Goal: Task Accomplishment & Management: Complete application form

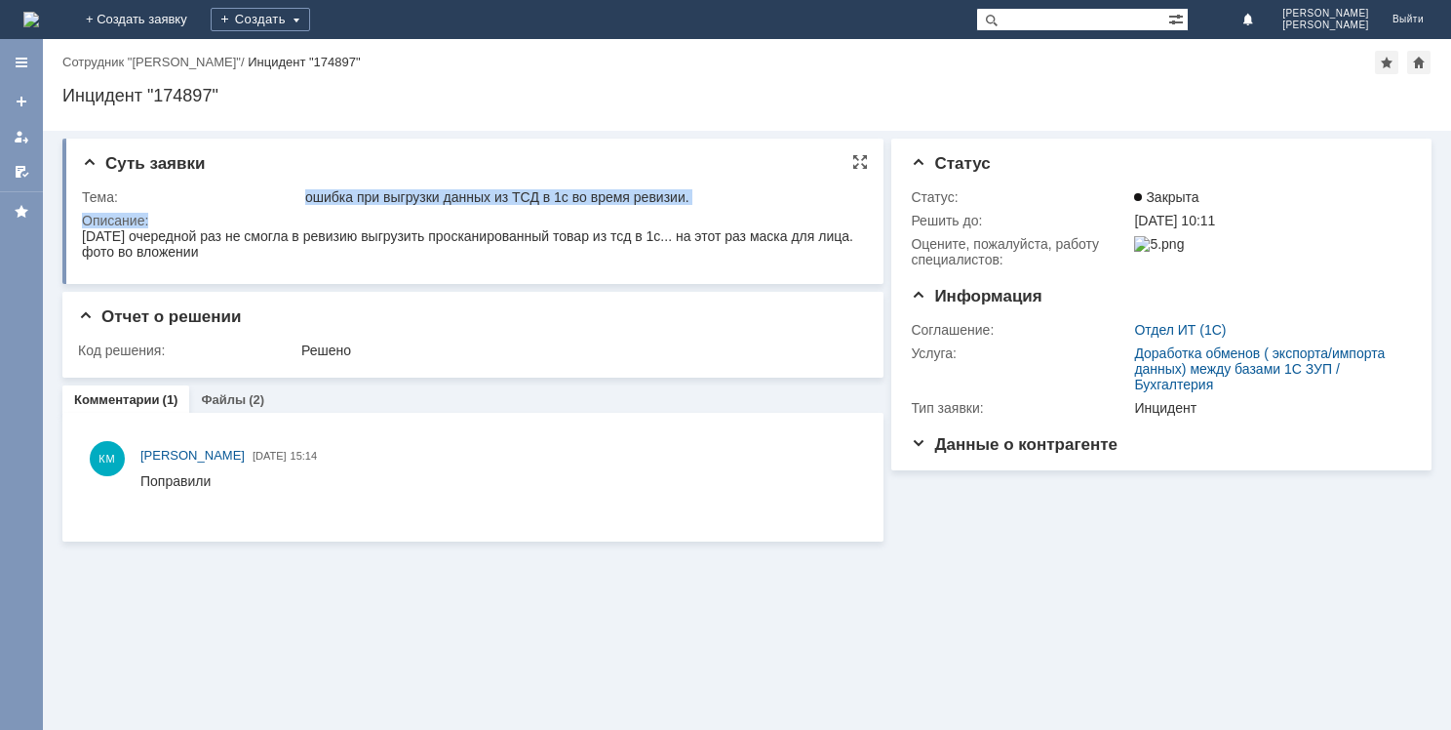
drag, startPoint x: 308, startPoint y: 196, endPoint x: 714, endPoint y: 213, distance: 406.1
click at [714, 213] on tbody "Тема: ошибка при выгрузки данных из ТСД в 1с во время ревизии. Описание:" at bounding box center [471, 226] width 778 height 83
click at [801, 197] on div "ошибка при выгрузки данных из ТСД в 1с во время ревизии." at bounding box center [580, 197] width 551 height 16
drag, startPoint x: 310, startPoint y: 191, endPoint x: 694, endPoint y: 195, distance: 383.4
click at [694, 195] on div "ошибка при выгрузки данных из ТСД в 1с во время ревизии." at bounding box center [580, 197] width 551 height 16
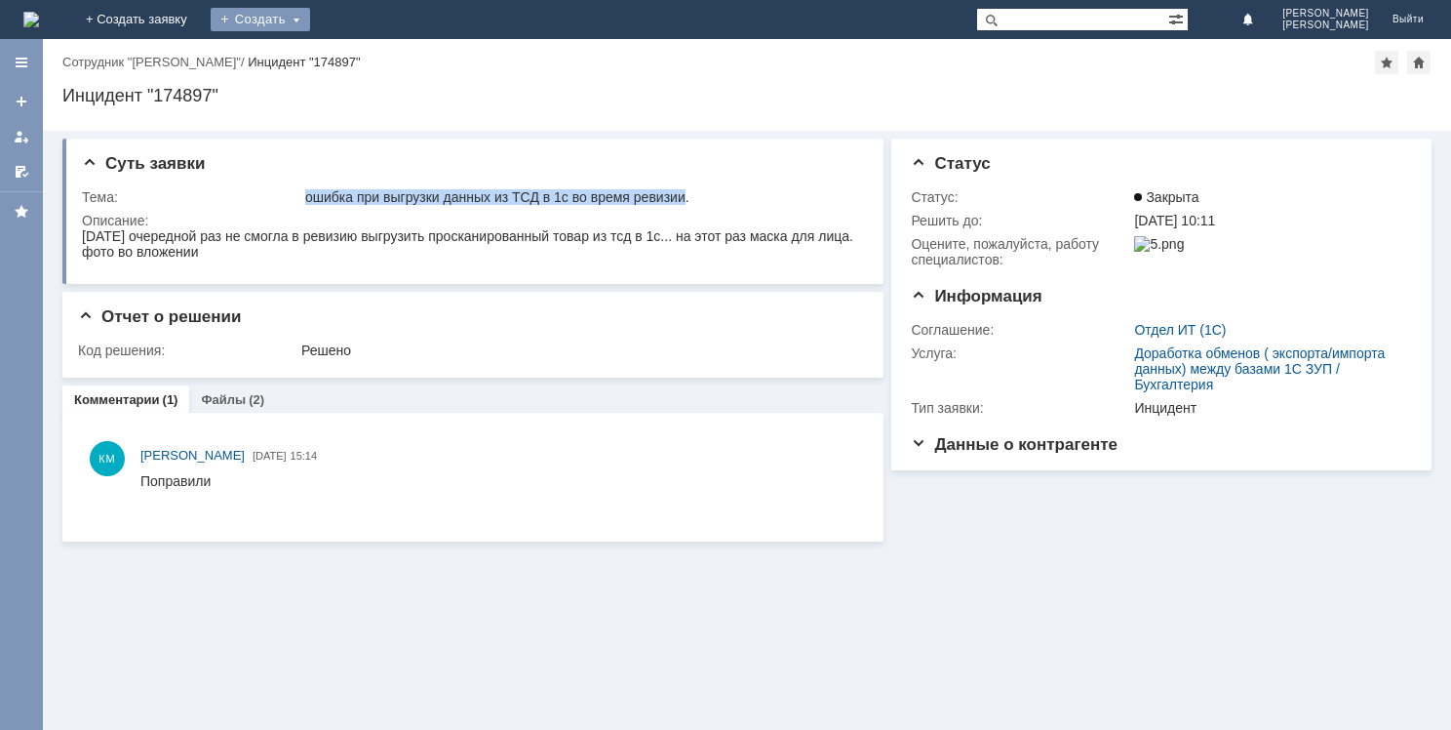
click at [310, 17] on div "Создать" at bounding box center [260, 19] width 99 height 23
click at [363, 55] on link "Заявка" at bounding box center [289, 58] width 148 height 23
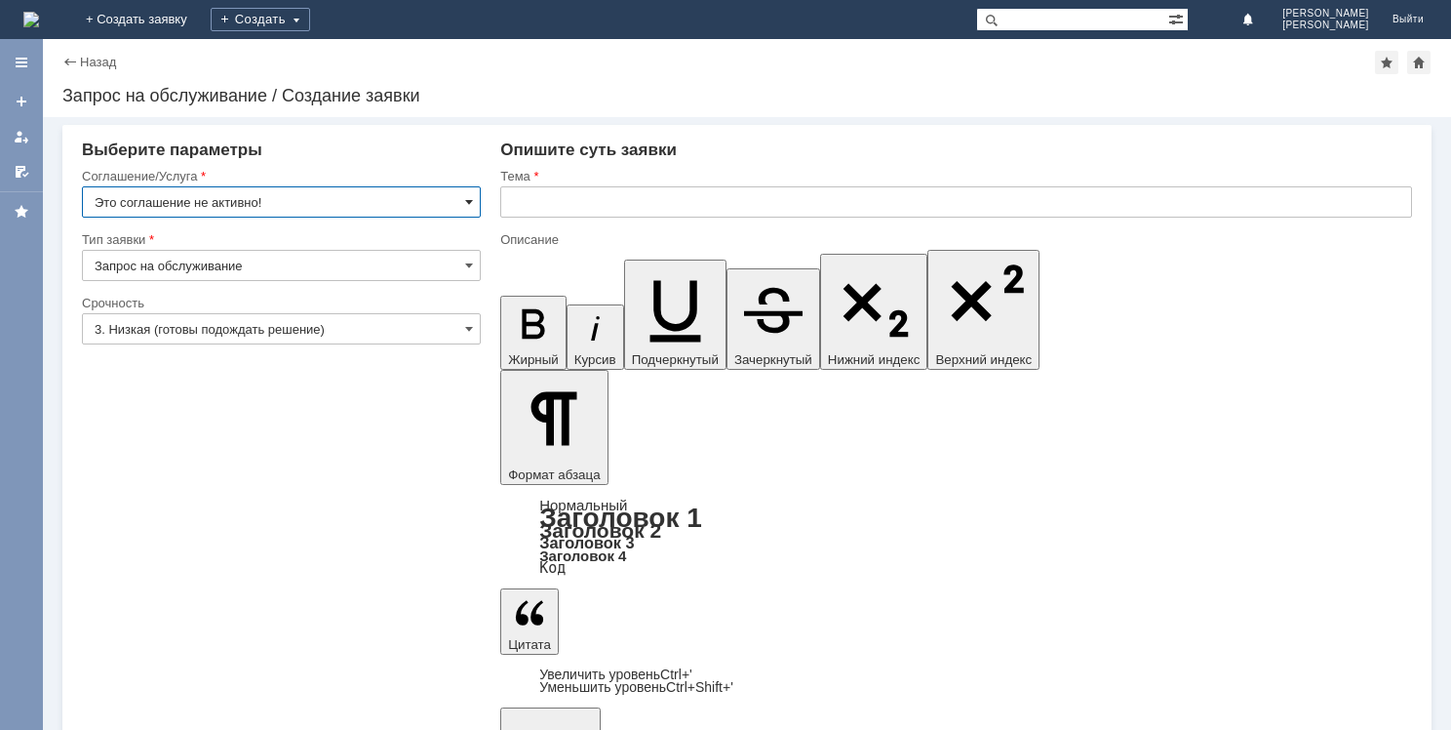
click at [466, 203] on span at bounding box center [469, 202] width 8 height 16
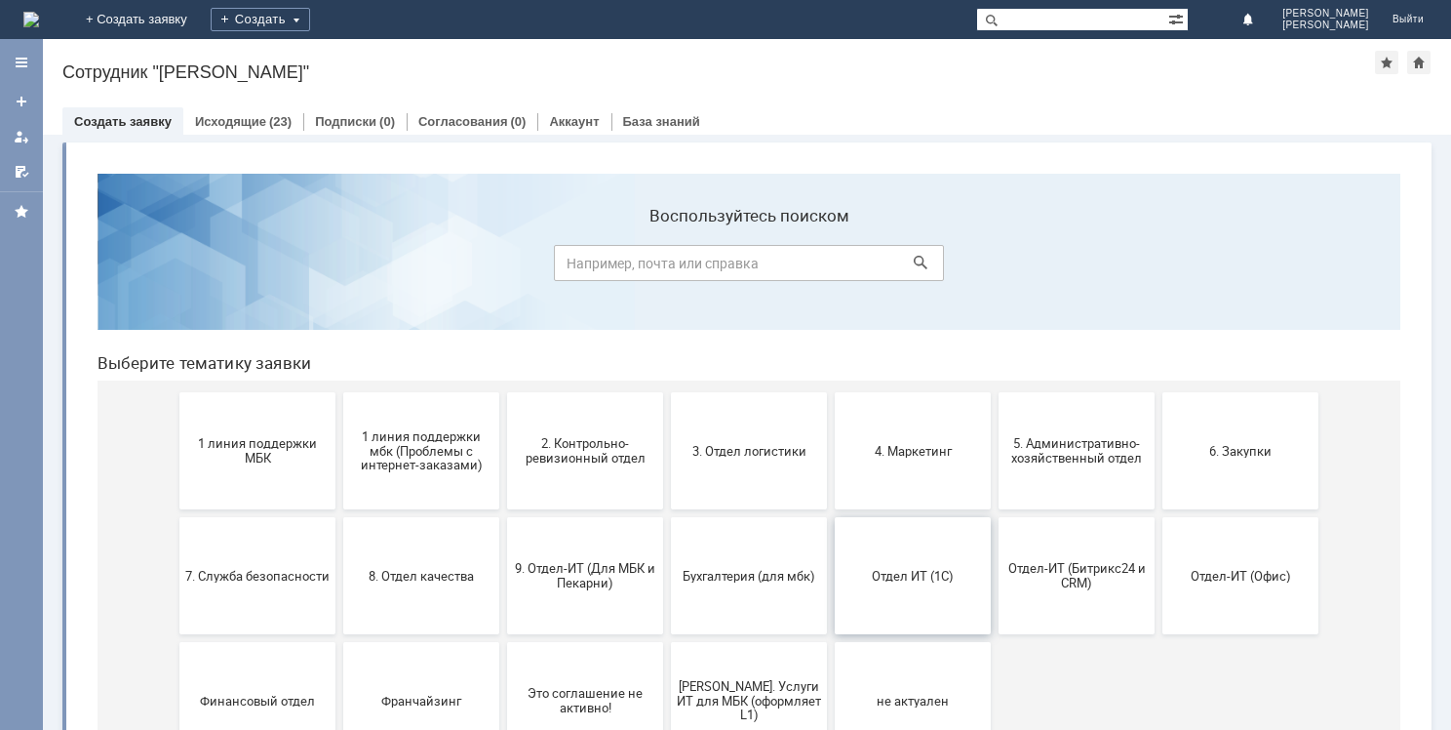
click at [897, 589] on button "Отдел ИТ (1С)" at bounding box center [913, 575] width 156 height 117
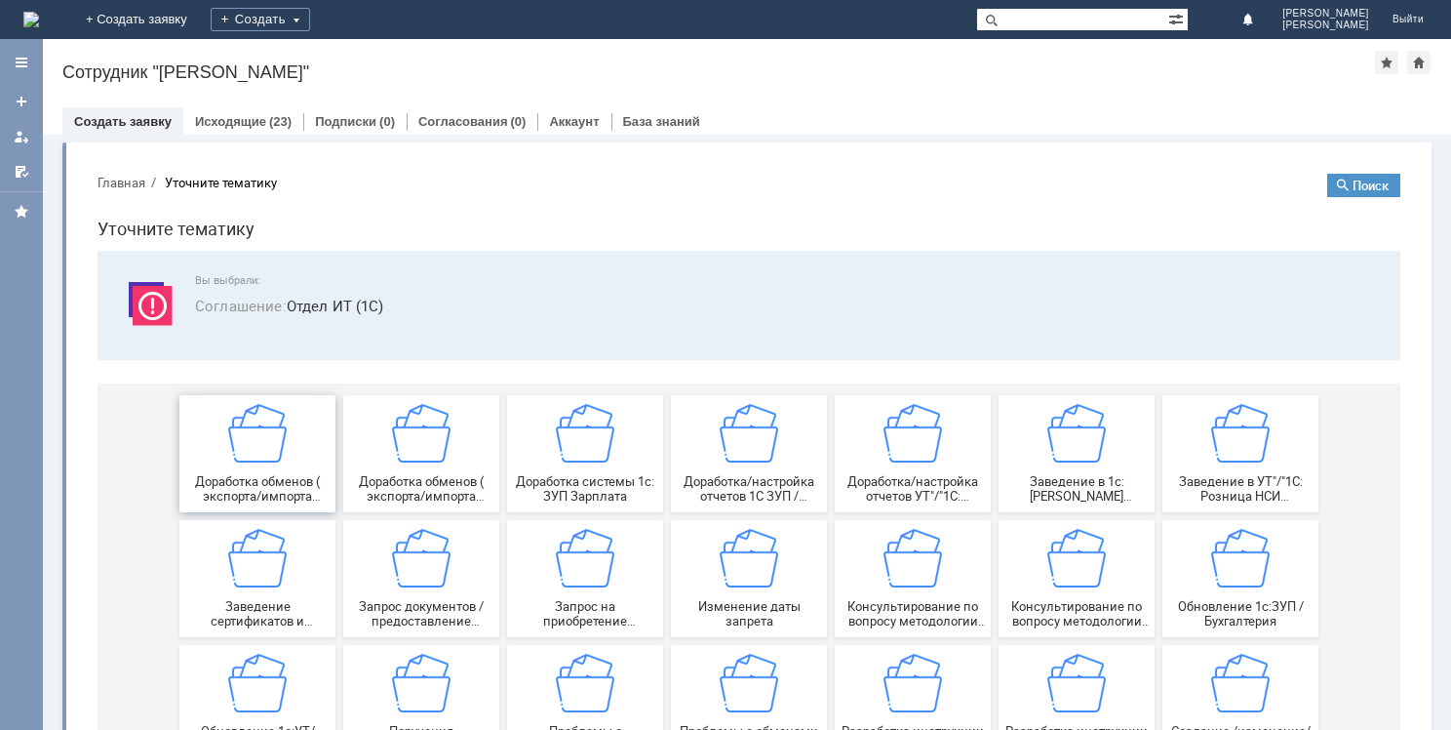
click at [297, 471] on div "Доработка обменов ( экспорта/импорта данных) между базами 1С ЗУП / Бухгалтерия" at bounding box center [257, 453] width 144 height 99
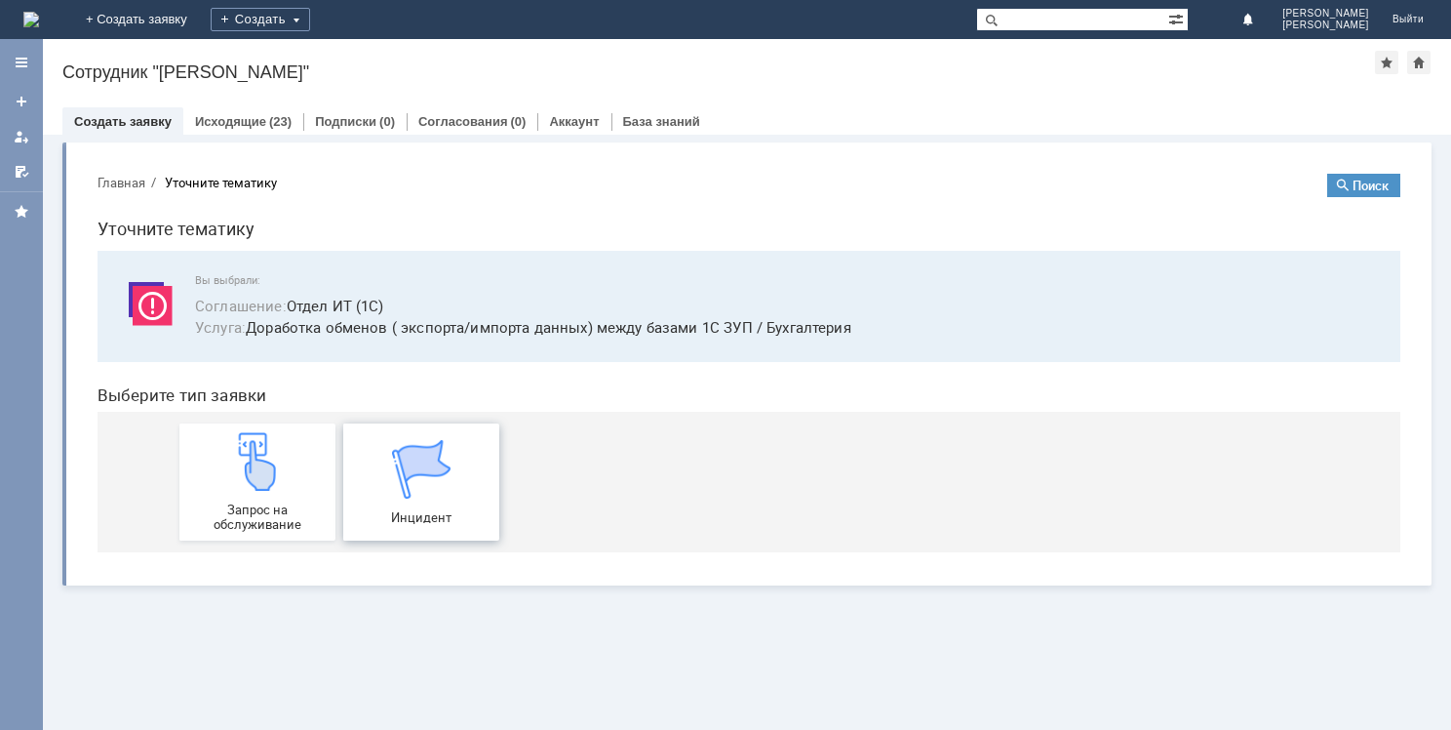
click at [405, 520] on span "Инцидент" at bounding box center [421, 517] width 144 height 15
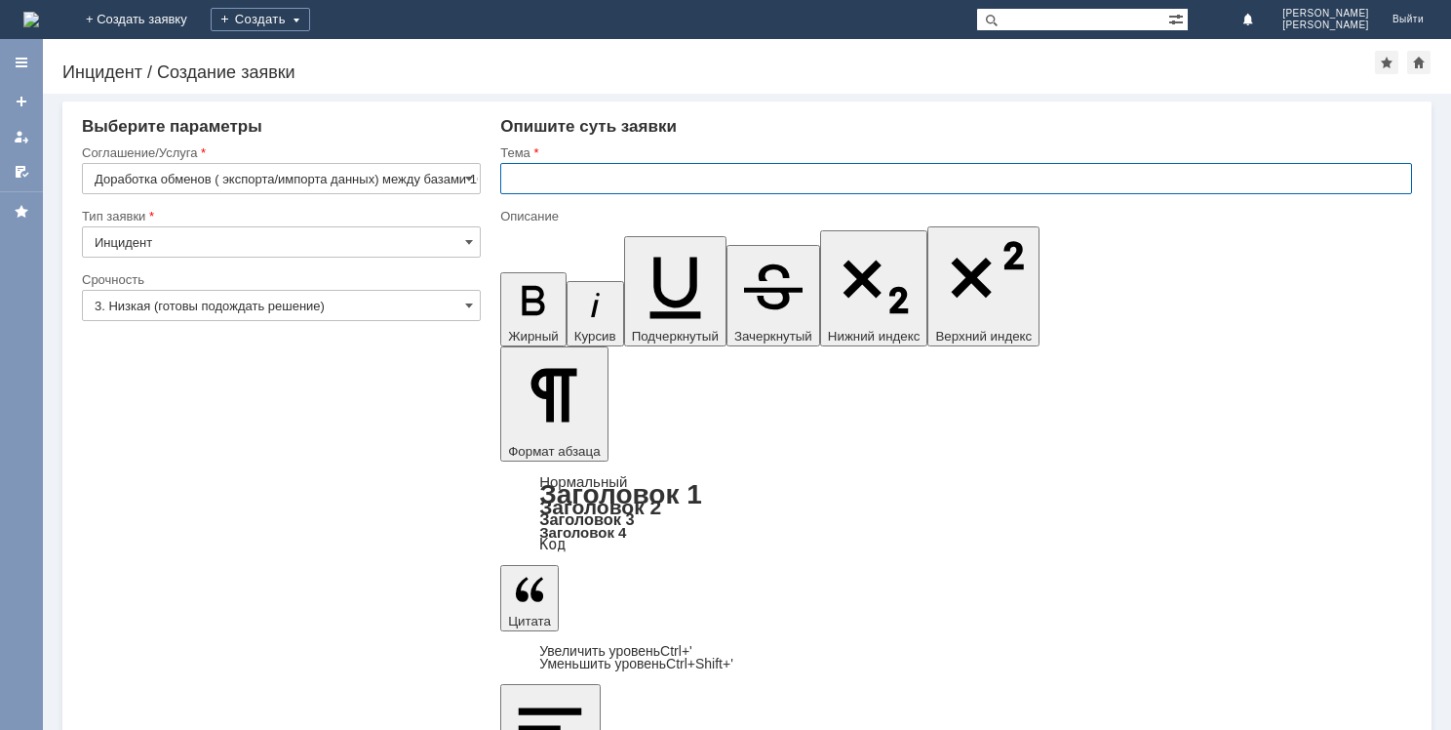
paste input "ошибка при выгрузки данных из ТСД в 1с во время ревизии"
type input "ошибка при выгрузки данных из ТСД в 1с во время ревизии"
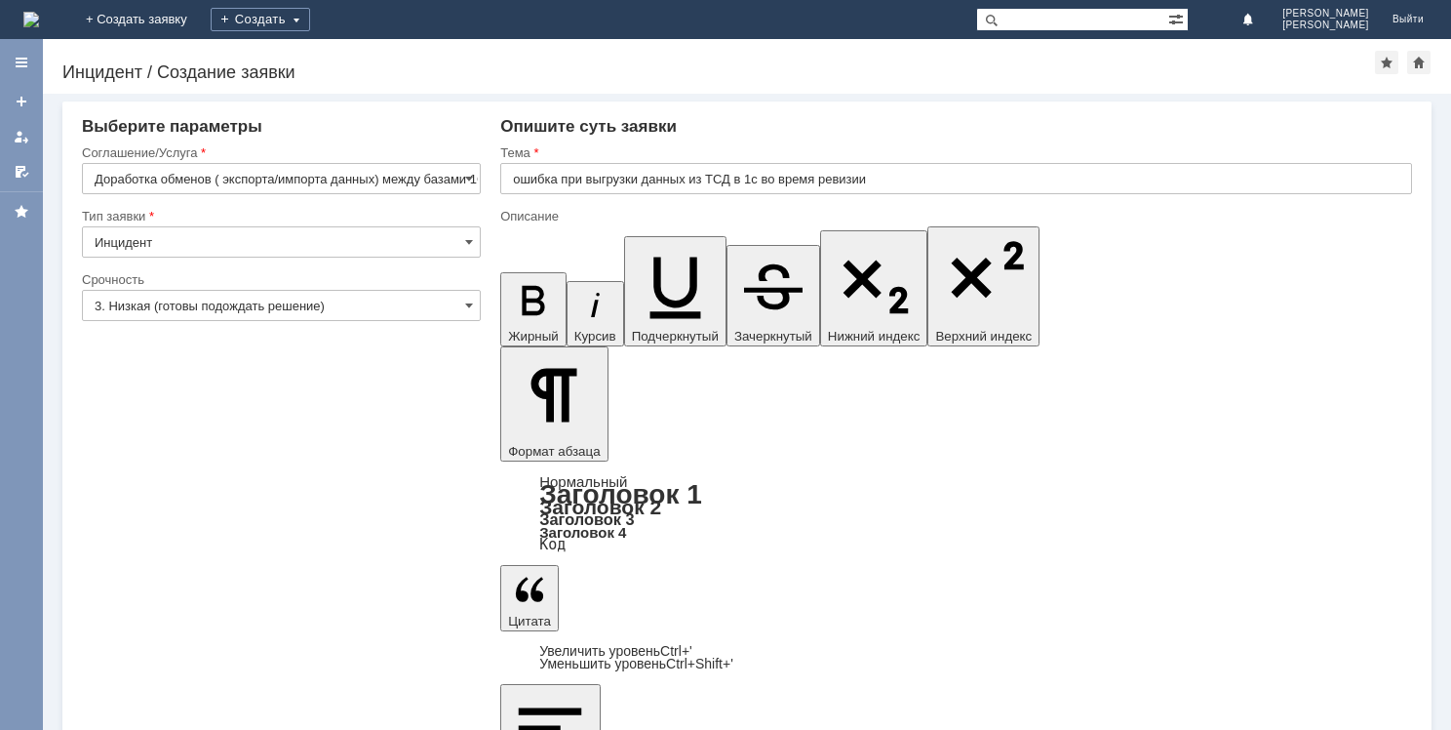
drag, startPoint x: 734, startPoint y: 5682, endPoint x: 979, endPoint y: 5706, distance: 247.0
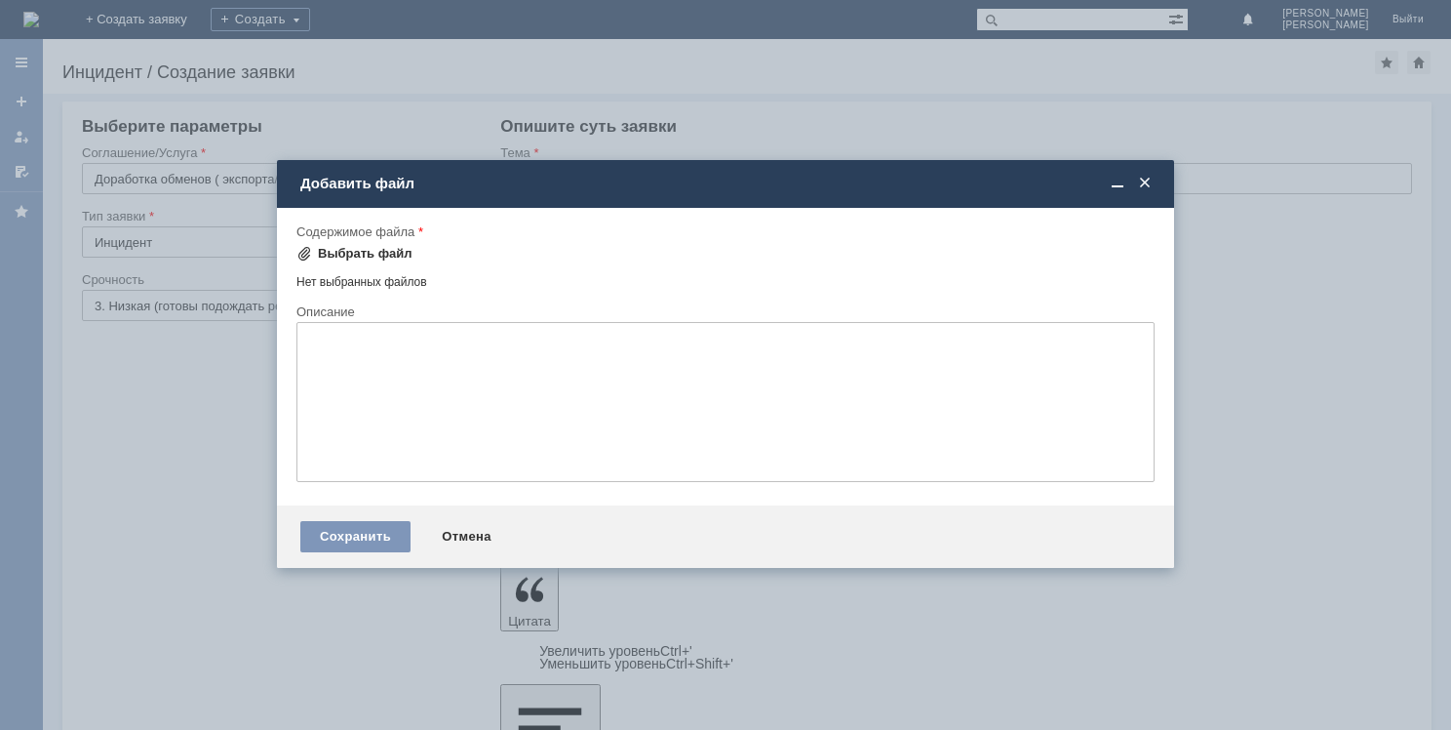
click at [364, 252] on div "Выбрать файл" at bounding box center [365, 254] width 95 height 16
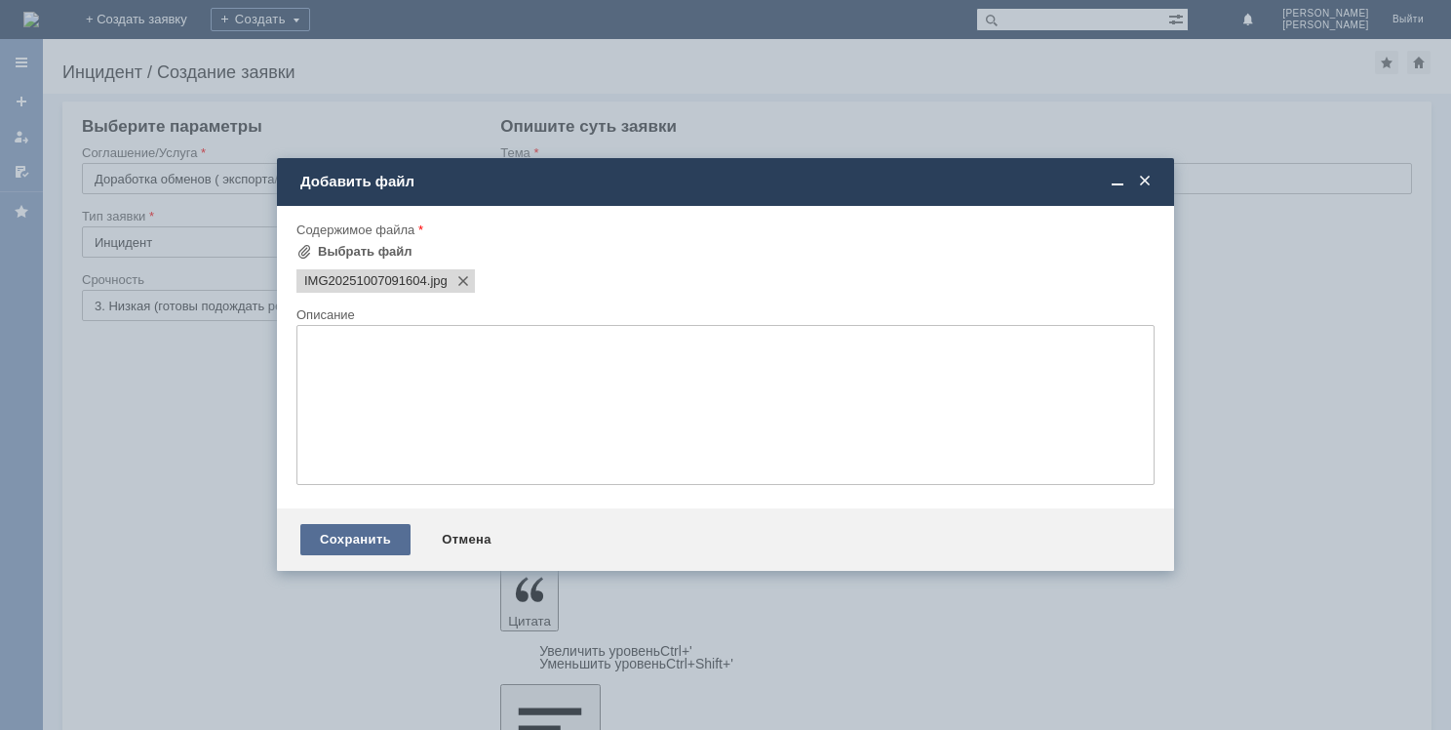
click at [367, 541] on div "Сохранить" at bounding box center [355, 539] width 110 height 31
